Goal: Information Seeking & Learning: Learn about a topic

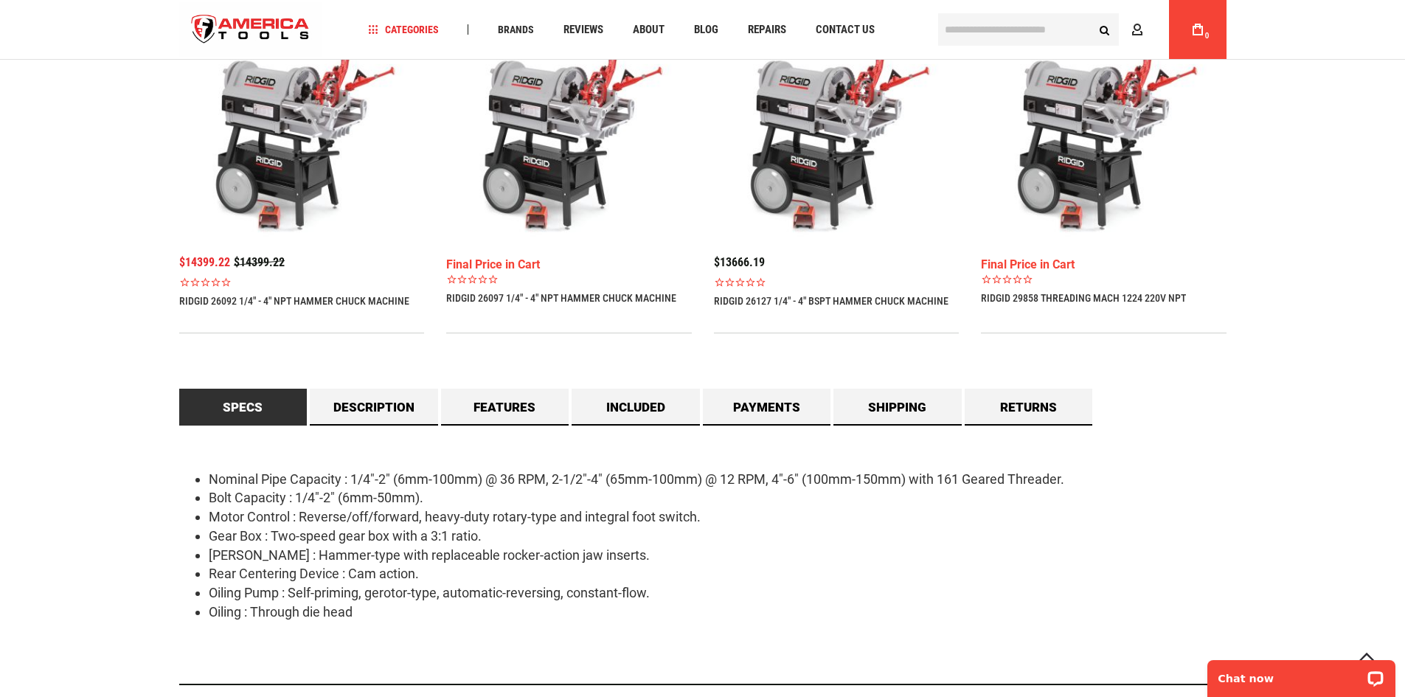
scroll to position [1107, 0]
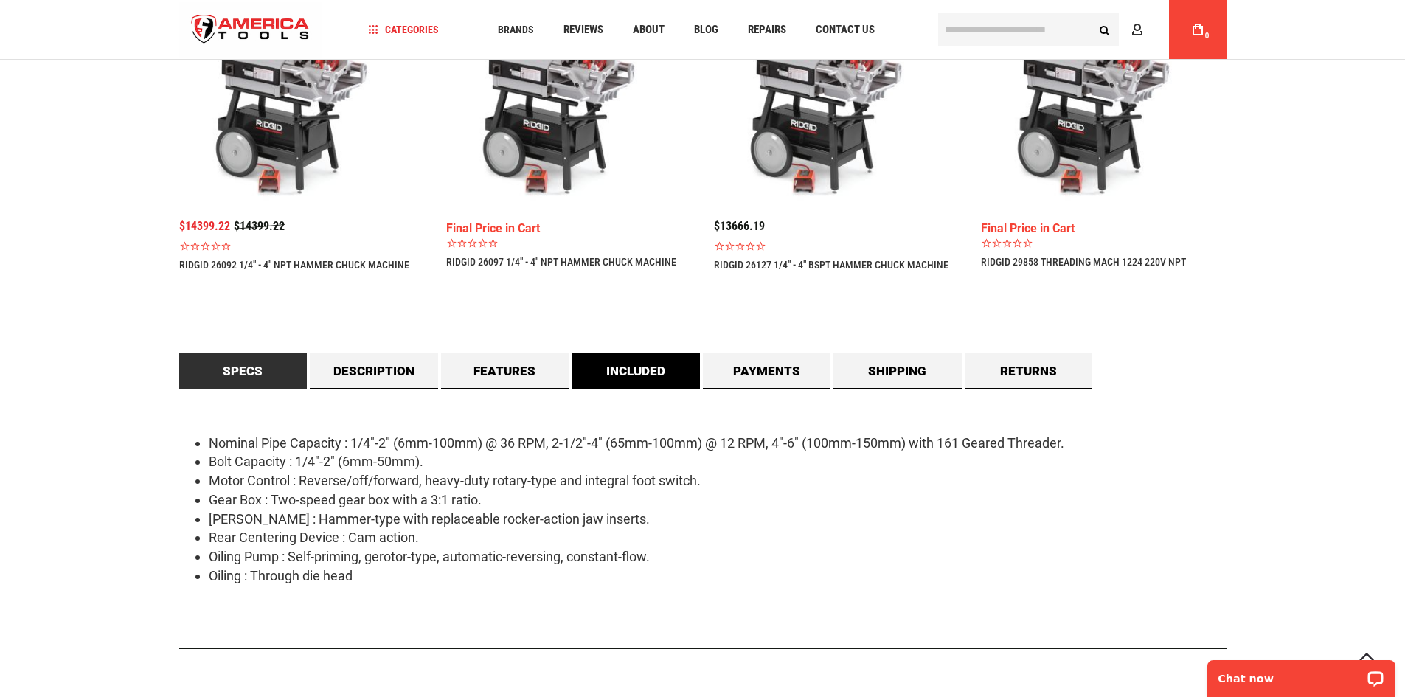
click at [646, 357] on link "Included" at bounding box center [636, 371] width 128 height 37
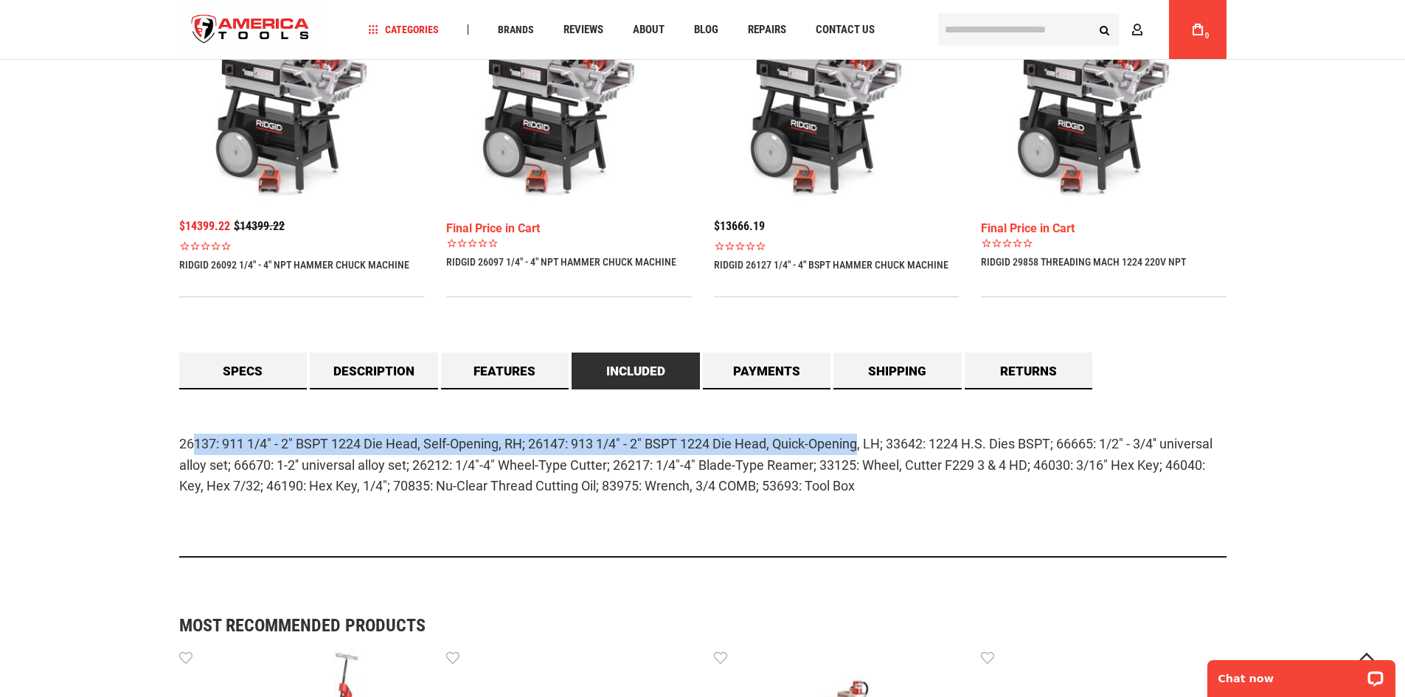
drag, startPoint x: 191, startPoint y: 443, endPoint x: 865, endPoint y: 456, distance: 674.4
click at [865, 456] on p "26137: 911 1/4" - 2" BSPT 1224 Die Head, Self-Opening, RH; 26147: 913 1/4" - 2"…" at bounding box center [703, 465] width 1048 height 63
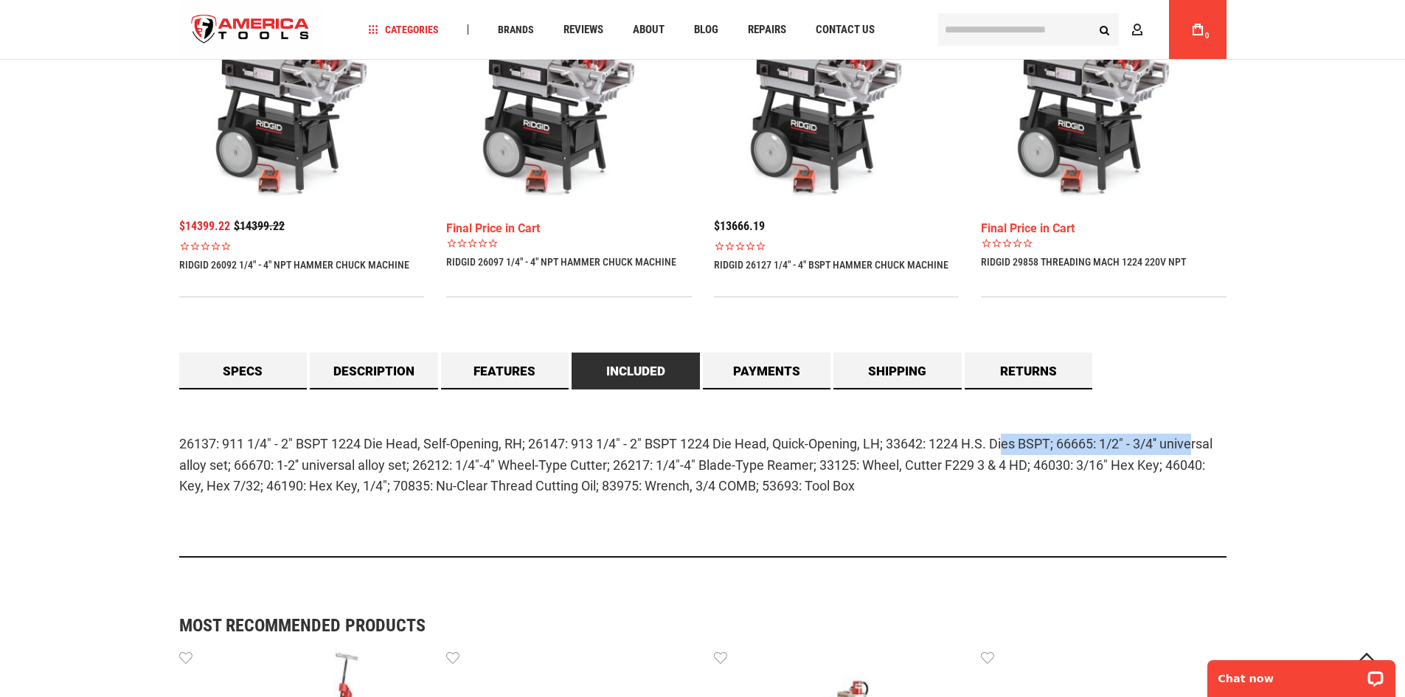
drag, startPoint x: 1009, startPoint y: 446, endPoint x: 1205, endPoint y: 446, distance: 195.5
click at [1205, 446] on p "26137: 911 1/4" - 2" BSPT 1224 Die Head, Self-Opening, RH; 26147: 913 1/4" - 2"…" at bounding box center [703, 465] width 1048 height 63
drag, startPoint x: 1205, startPoint y: 446, endPoint x: 1137, endPoint y: 440, distance: 68.1
click at [1203, 446] on p "26137: 911 1/4" - 2" BSPT 1224 Die Head, Self-Opening, RH; 26147: 913 1/4" - 2"…" at bounding box center [703, 465] width 1048 height 63
click at [281, 450] on p "26137: 911 1/4" - 2" BSPT 1224 Die Head, Self-Opening, RH; 26147: 913 1/4" - 2"…" at bounding box center [703, 465] width 1048 height 63
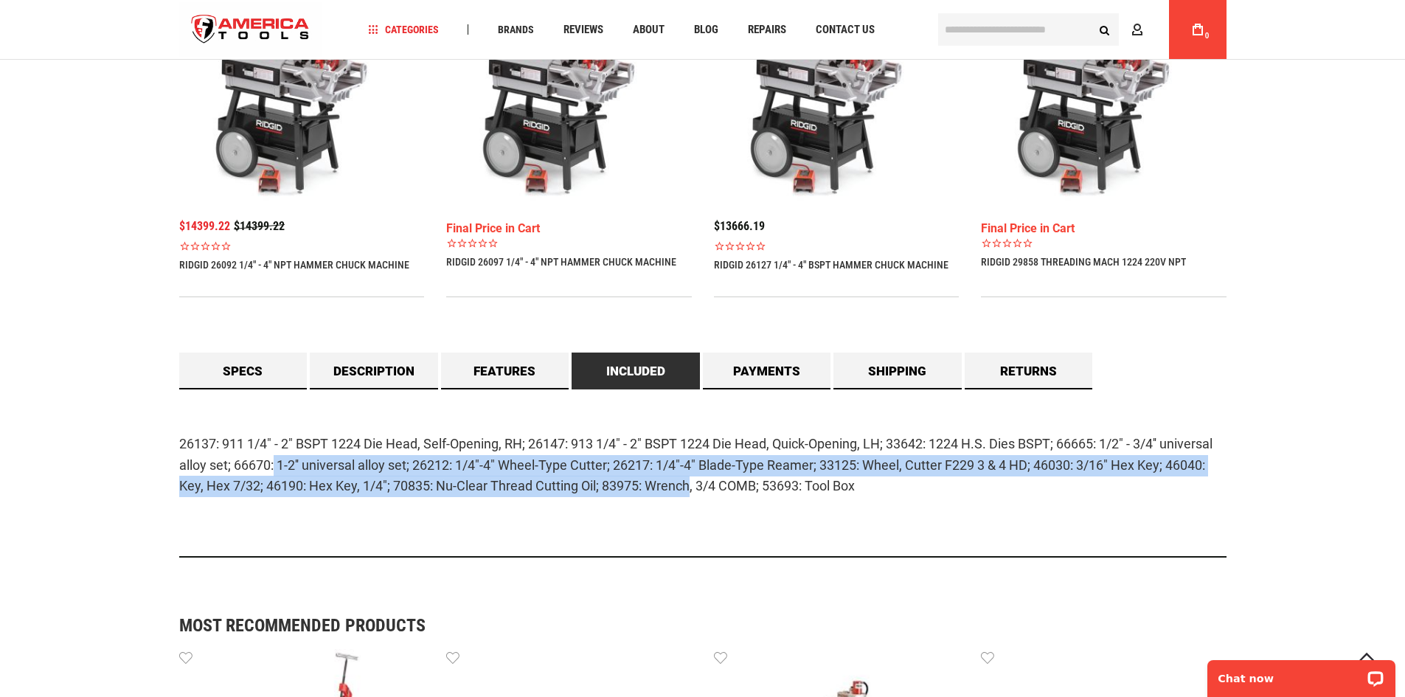
drag, startPoint x: 276, startPoint y: 465, endPoint x: 693, endPoint y: 473, distance: 417.6
click at [692, 475] on p "26137: 911 1/4" - 2" BSPT 1224 Die Head, Self-Opening, RH; 26147: 913 1/4" - 2"…" at bounding box center [703, 465] width 1048 height 63
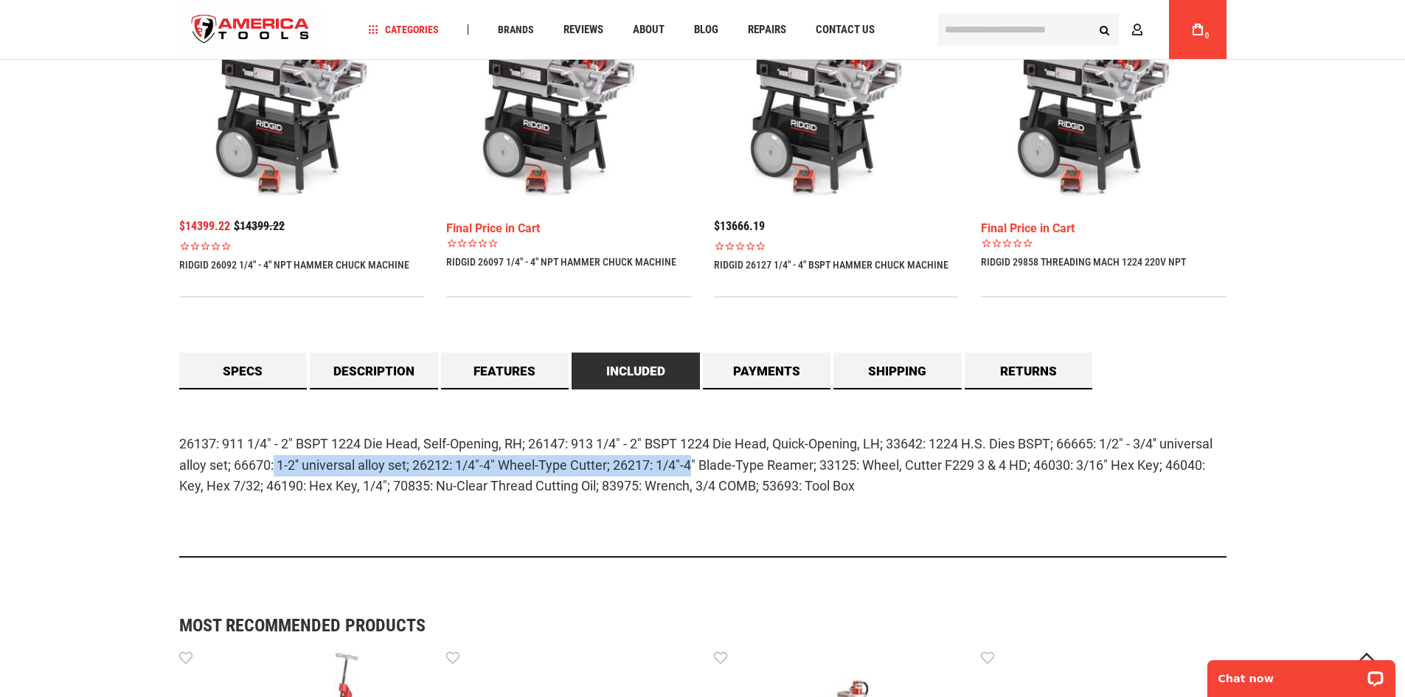
click at [683, 474] on p "26137: 911 1/4" - 2" BSPT 1224 Die Head, Self-Opening, RH; 26147: 913 1/4" - 2"…" at bounding box center [703, 465] width 1048 height 63
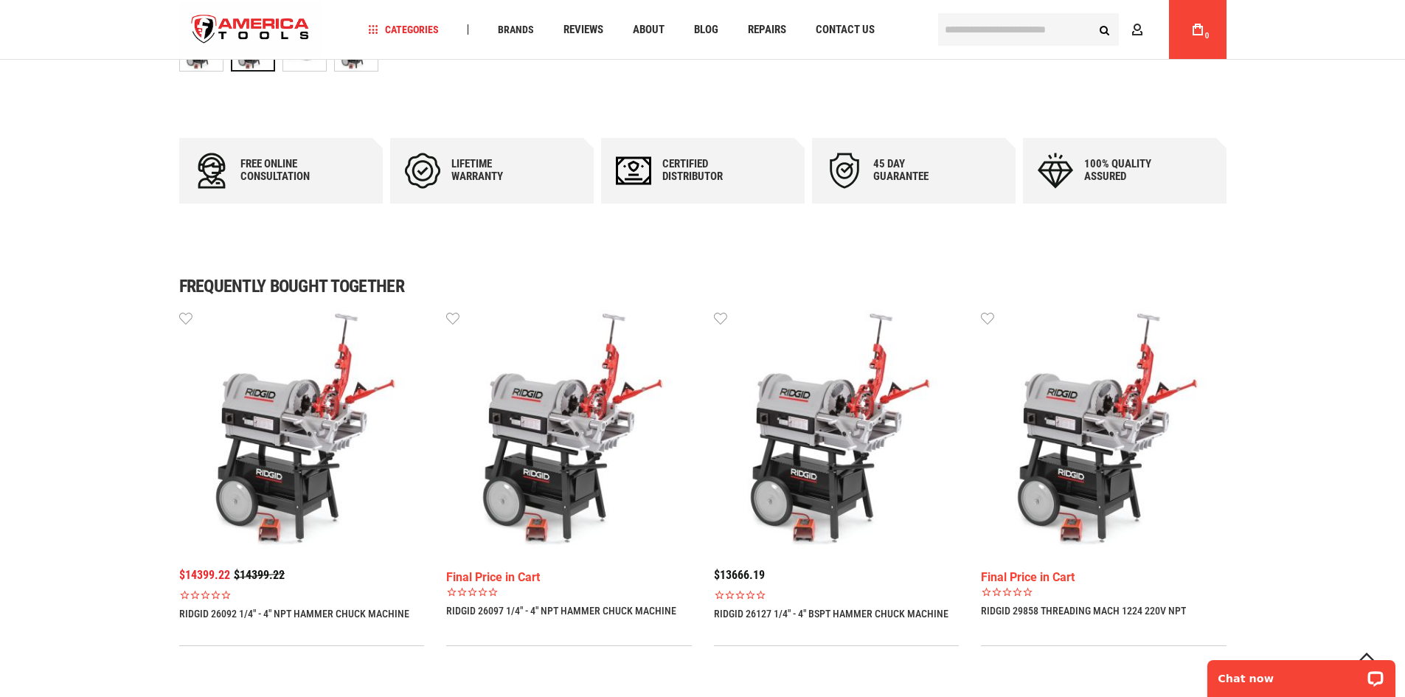
scroll to position [738, 0]
